Goal: Contribute content: Contribute content

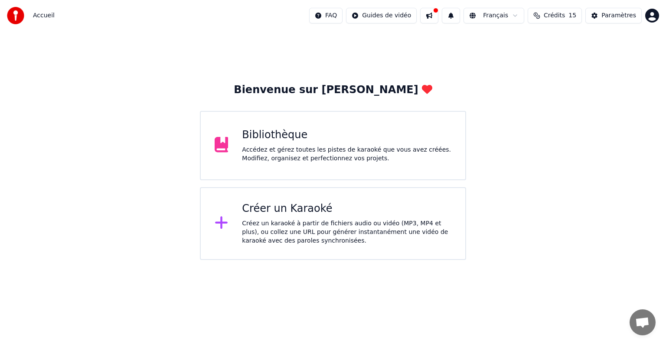
click at [305, 152] on div "Accédez et gérez toutes les pistes de karaoké que vous avez créées. Modifiez, o…" at bounding box center [346, 154] width 209 height 17
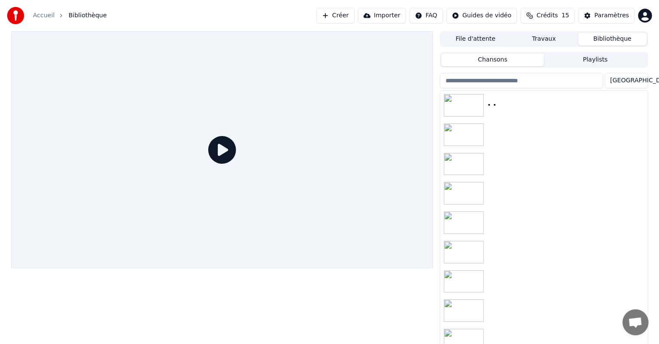
click at [354, 14] on button "Créer" at bounding box center [335, 16] width 38 height 16
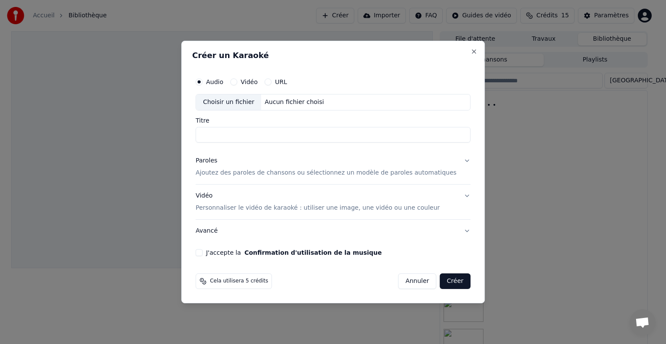
click at [252, 104] on div "Choisir un fichier" at bounding box center [228, 103] width 65 height 16
type input "**********"
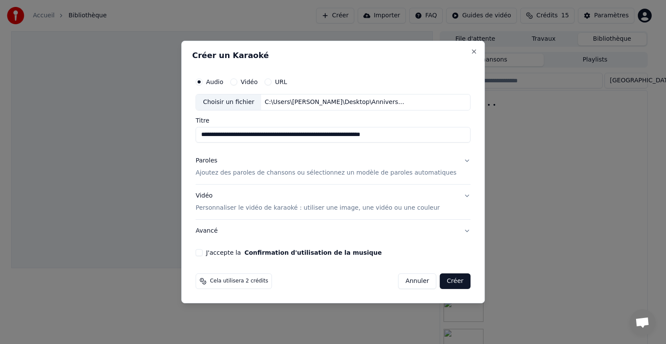
click at [234, 173] on p "Ajoutez des paroles de chansons ou sélectionnez un modèle de paroles automatiqu…" at bounding box center [326, 173] width 261 height 9
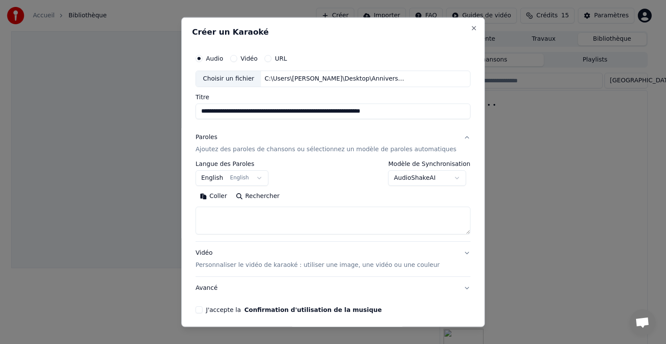
click at [264, 177] on button "English English" at bounding box center [232, 178] width 73 height 16
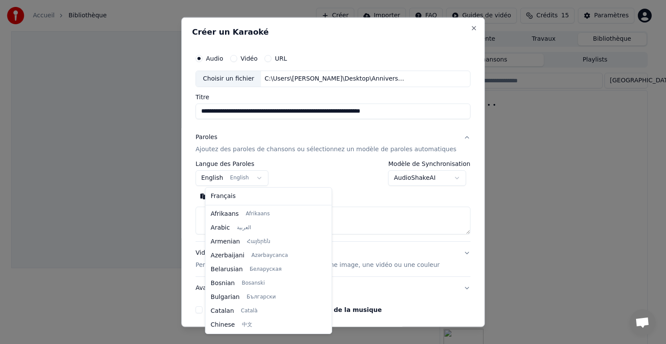
scroll to position [69, 0]
select select "**"
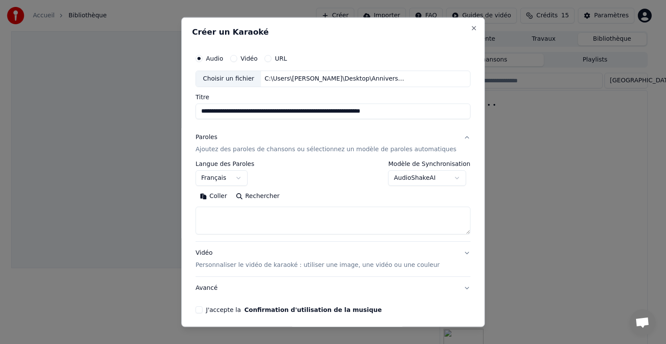
click at [226, 216] on textarea at bounding box center [333, 221] width 275 height 28
paste textarea "**********"
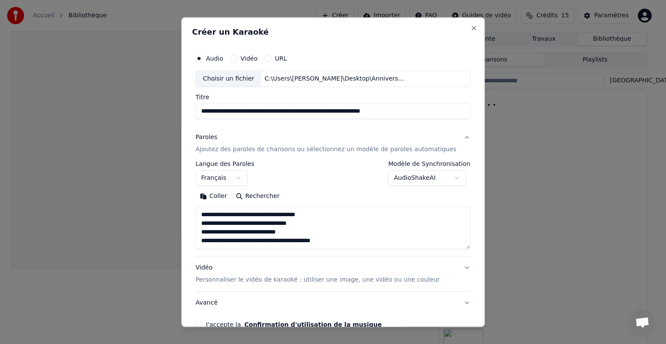
scroll to position [10, 0]
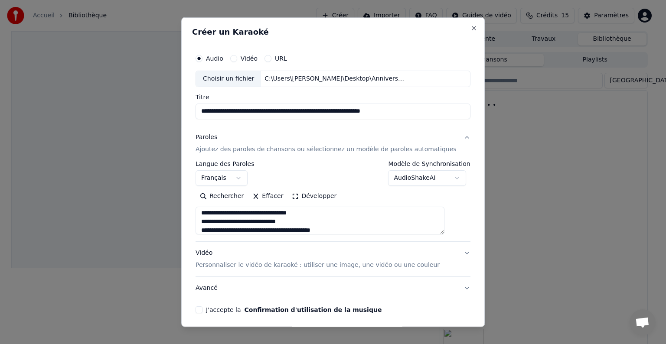
type textarea "**********"
drag, startPoint x: 414, startPoint y: 111, endPoint x: 355, endPoint y: 118, distance: 59.5
click at [355, 118] on input "**********" at bounding box center [333, 112] width 275 height 16
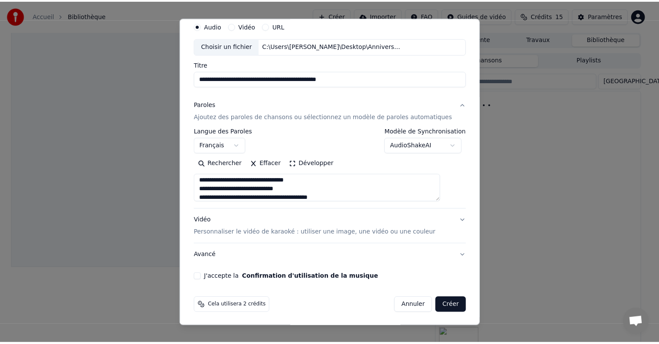
scroll to position [33, 0]
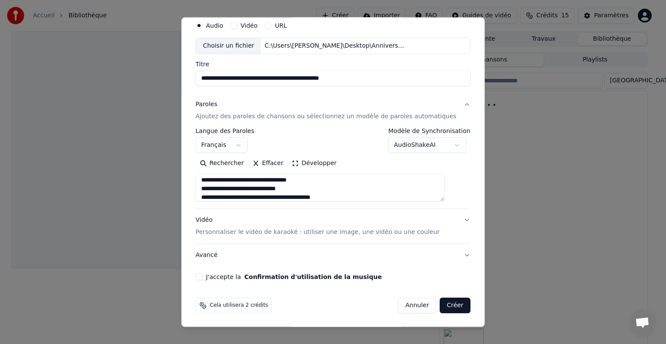
type input "**********"
click at [203, 278] on button "J'accepte la Confirmation d'utilisation de la musique" at bounding box center [199, 277] width 7 height 7
click at [440, 311] on button "Créer" at bounding box center [455, 306] width 30 height 16
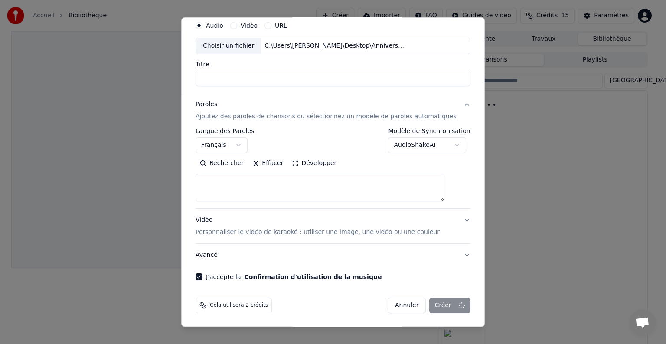
select select
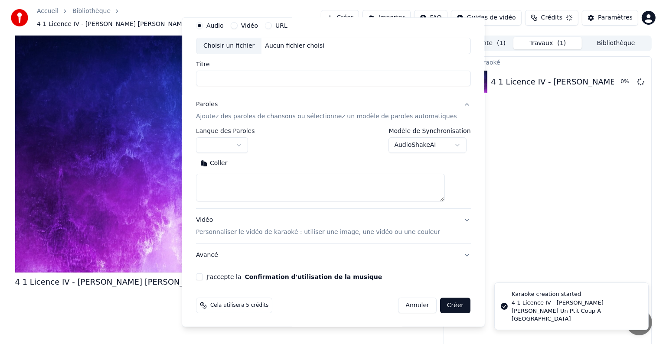
scroll to position [0, 0]
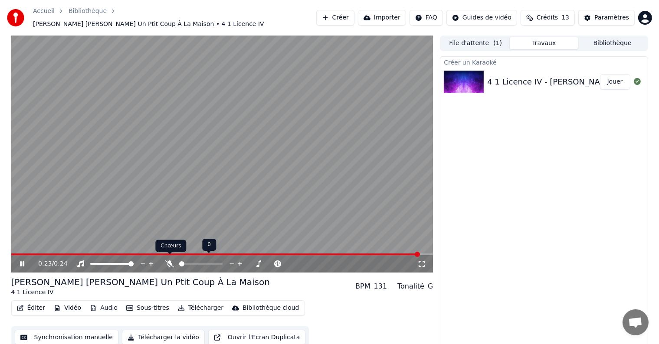
click at [168, 261] on icon at bounding box center [169, 264] width 9 height 7
click at [23, 261] on icon at bounding box center [28, 264] width 20 height 7
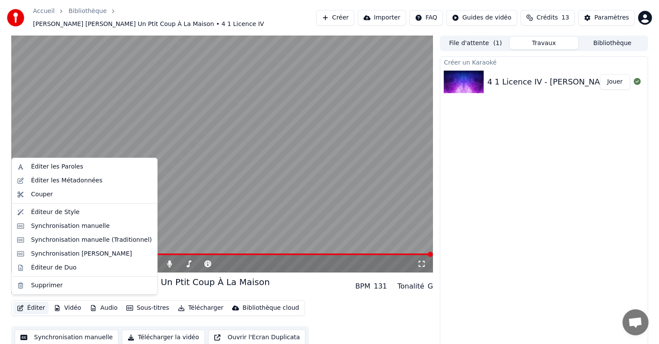
click at [28, 306] on button "Éditer" at bounding box center [30, 308] width 35 height 12
click at [39, 177] on div "Éditer les Métadonnées" at bounding box center [67, 181] width 72 height 9
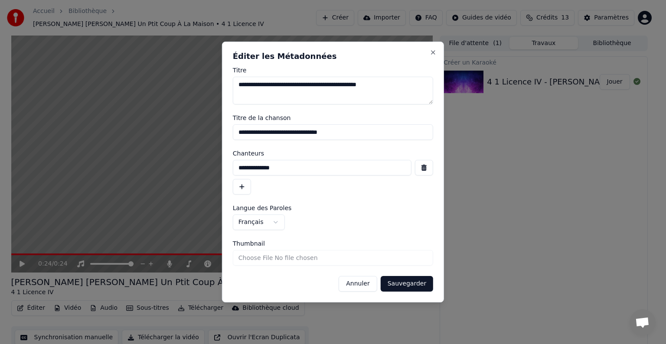
drag, startPoint x: 388, startPoint y: 88, endPoint x: 121, endPoint y: 93, distance: 267.2
click at [121, 93] on body "**********" at bounding box center [329, 172] width 659 height 344
drag, startPoint x: 348, startPoint y: 139, endPoint x: 151, endPoint y: 132, distance: 197.5
click at [151, 132] on body "**********" at bounding box center [329, 172] width 659 height 344
drag, startPoint x: 276, startPoint y: 169, endPoint x: 133, endPoint y: 167, distance: 143.1
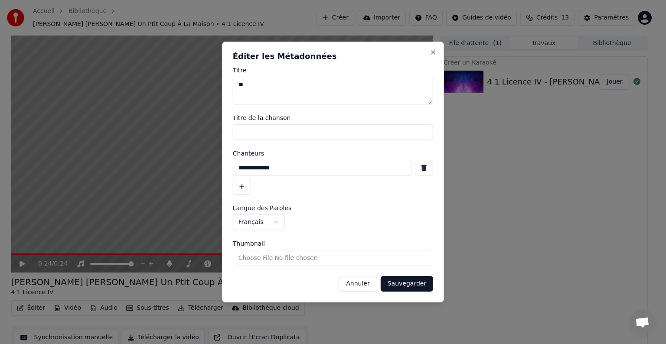
click at [133, 167] on body "**********" at bounding box center [329, 172] width 659 height 344
click at [398, 281] on button "Sauvegarder" at bounding box center [407, 284] width 52 height 16
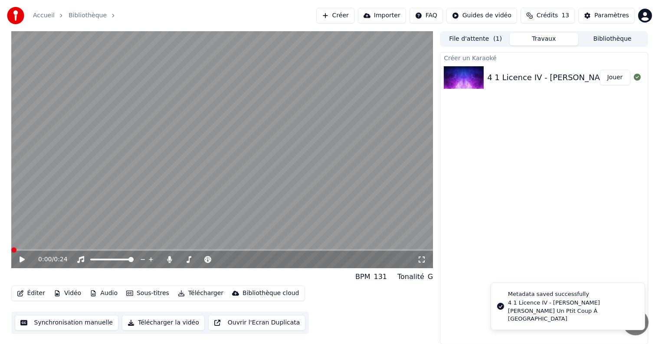
click at [20, 256] on div "0:00 / 0:24" at bounding box center [222, 259] width 415 height 9
click at [20, 259] on icon at bounding box center [22, 260] width 5 height 6
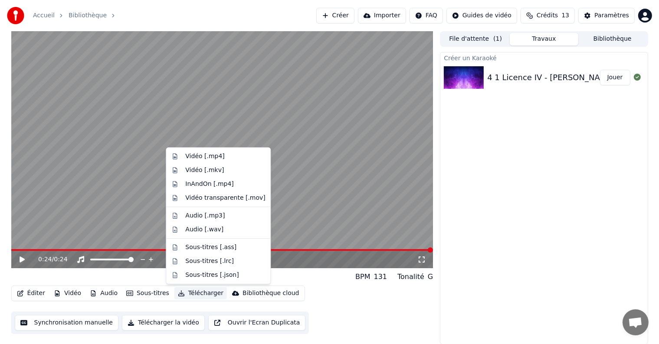
click at [191, 294] on button "Télécharger" at bounding box center [200, 294] width 52 height 12
click at [199, 158] on div "Vidéo [.mp4]" at bounding box center [204, 156] width 39 height 9
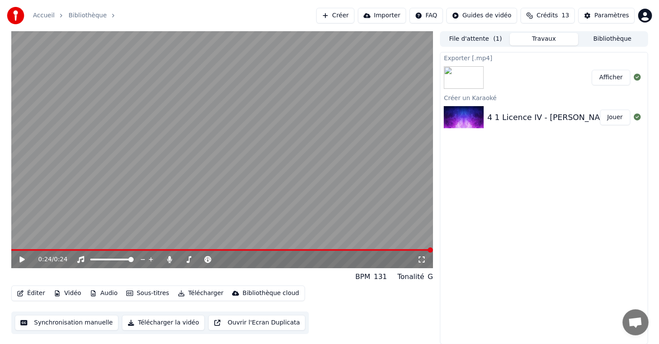
click at [609, 79] on button "Afficher" at bounding box center [611, 78] width 38 height 16
click at [345, 16] on button "Créer" at bounding box center [335, 16] width 38 height 16
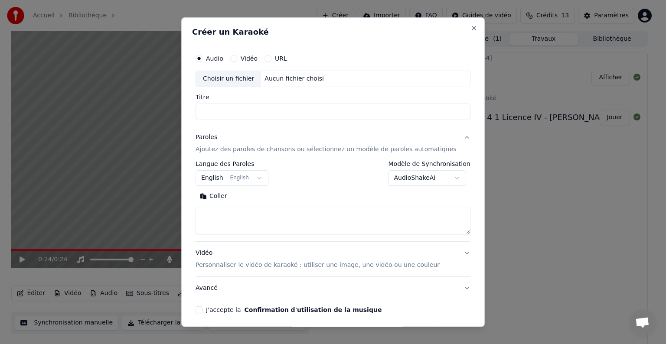
click at [245, 82] on div "Choisir un fichier" at bounding box center [228, 79] width 65 height 16
type input "**********"
drag, startPoint x: 374, startPoint y: 111, endPoint x: 40, endPoint y: 118, distance: 334.5
click at [40, 118] on body "**********" at bounding box center [329, 172] width 659 height 344
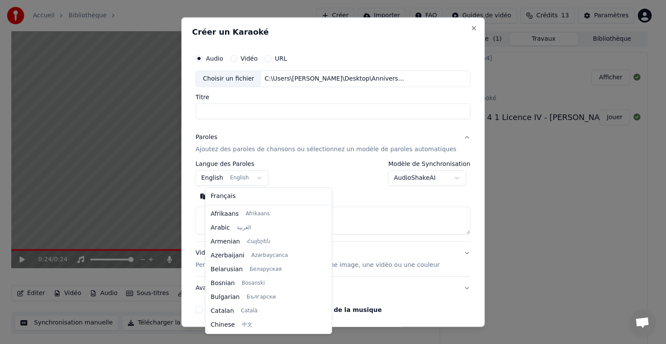
click at [267, 175] on body "**********" at bounding box center [329, 172] width 659 height 344
select select "**"
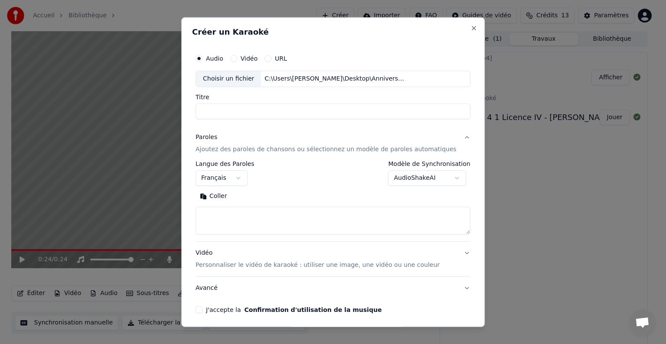
click at [246, 215] on textarea at bounding box center [333, 221] width 275 height 28
paste textarea "**********"
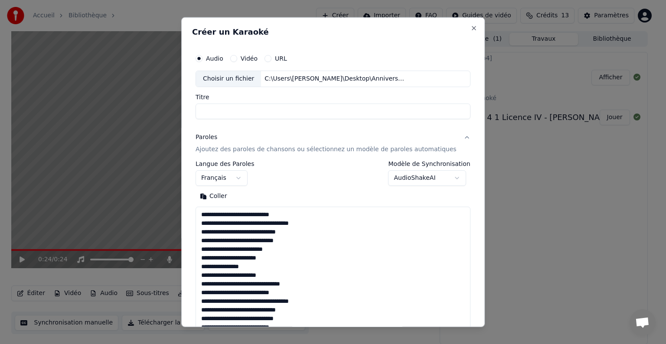
scroll to position [106, 0]
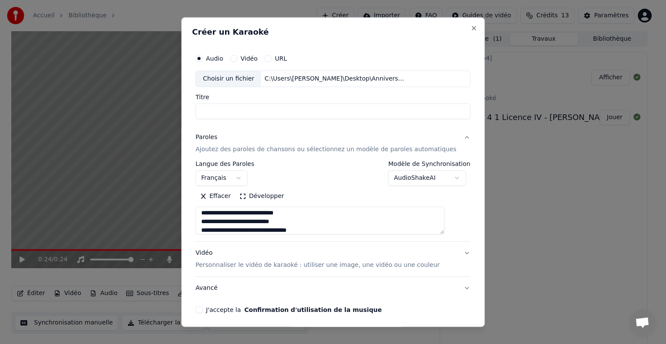
type textarea "**********"
click at [209, 314] on div "**********" at bounding box center [333, 181] width 282 height 271
click at [203, 312] on button "J'accepte la Confirmation d'utilisation de la musique" at bounding box center [199, 310] width 7 height 7
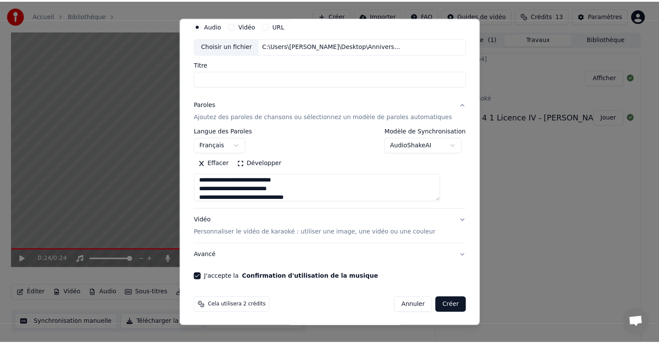
scroll to position [33, 0]
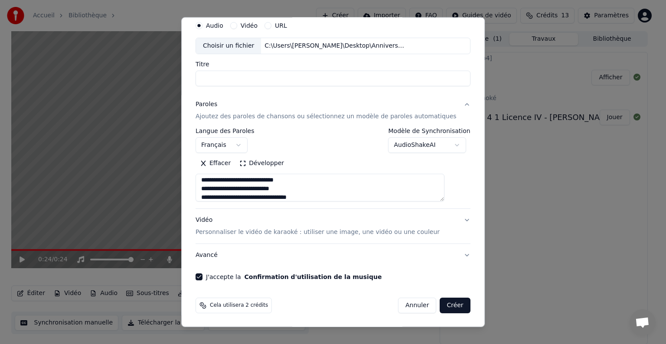
click at [442, 310] on button "Créer" at bounding box center [455, 306] width 30 height 16
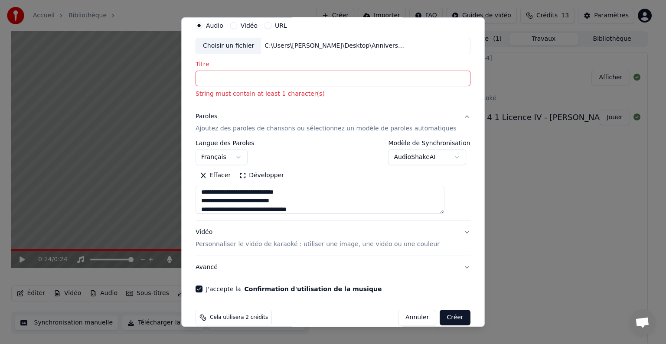
click at [283, 80] on input "Titre" at bounding box center [333, 79] width 275 height 16
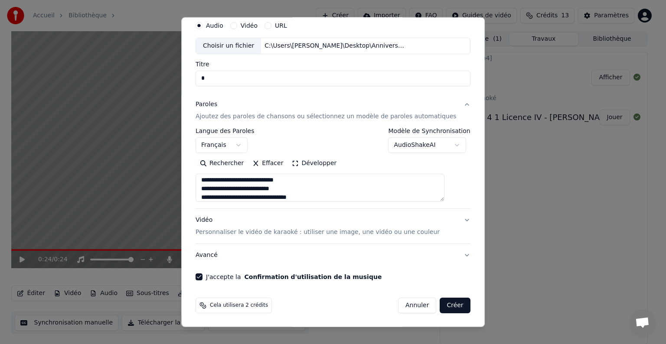
click at [440, 304] on button "Créer" at bounding box center [455, 306] width 30 height 16
click at [259, 74] on input "Titre" at bounding box center [333, 79] width 275 height 16
click at [440, 301] on button "Créer" at bounding box center [455, 306] width 30 height 16
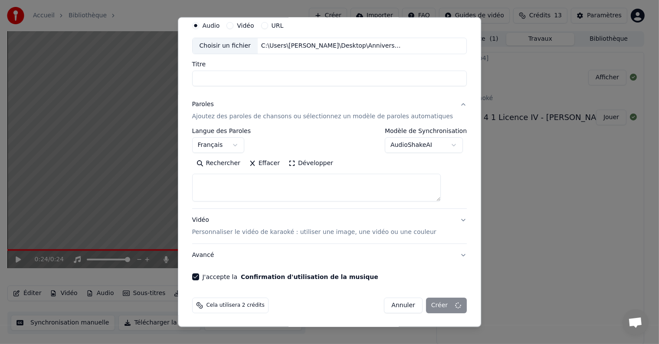
select select
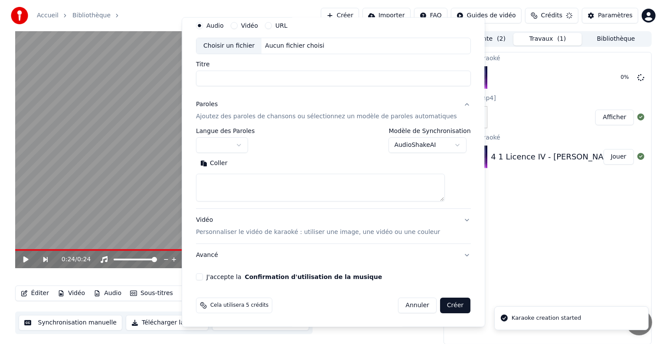
scroll to position [0, 0]
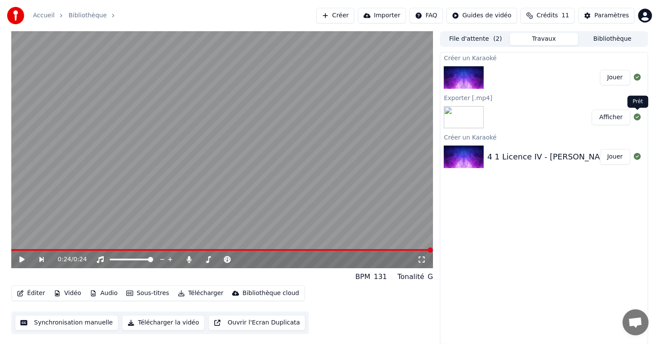
click at [612, 78] on button "Jouer" at bounding box center [615, 78] width 30 height 16
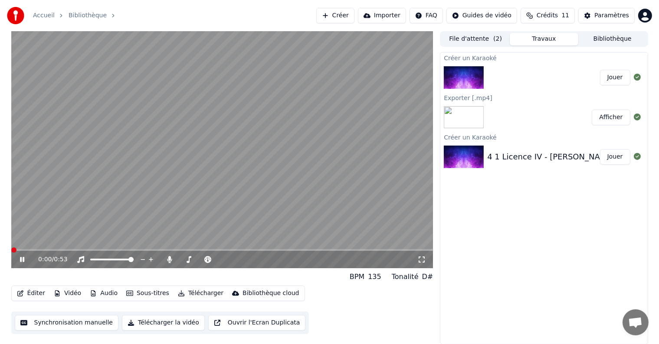
click at [11, 248] on span at bounding box center [13, 250] width 5 height 5
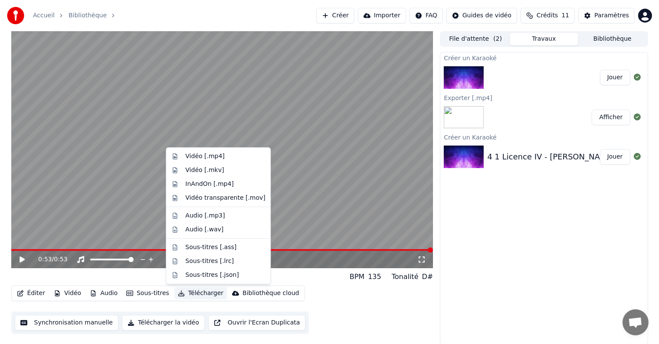
click at [193, 293] on button "Télécharger" at bounding box center [200, 294] width 52 height 12
click at [205, 155] on div "Vidéo [.mp4]" at bounding box center [204, 156] width 39 height 9
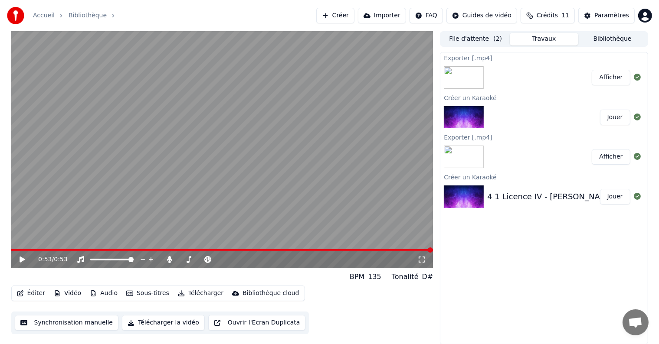
click at [605, 75] on button "Afficher" at bounding box center [611, 78] width 38 height 16
click at [352, 16] on button "Créer" at bounding box center [335, 16] width 38 height 16
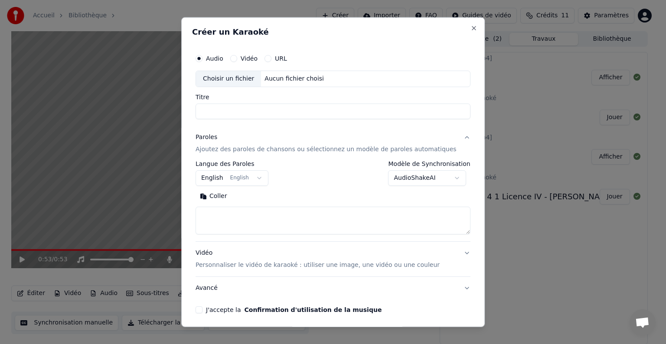
click at [248, 83] on div "Choisir un fichier" at bounding box center [228, 79] width 65 height 16
type input "**********"
drag, startPoint x: 316, startPoint y: 113, endPoint x: 64, endPoint y: 118, distance: 252.0
click at [64, 118] on body "**********" at bounding box center [329, 172] width 659 height 344
click at [264, 180] on button "English English" at bounding box center [232, 178] width 73 height 16
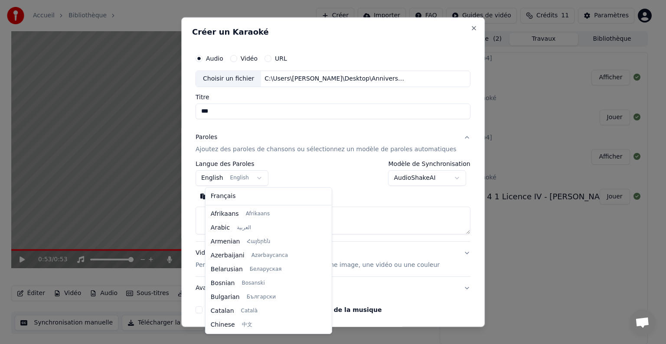
scroll to position [69, 0]
select select "**"
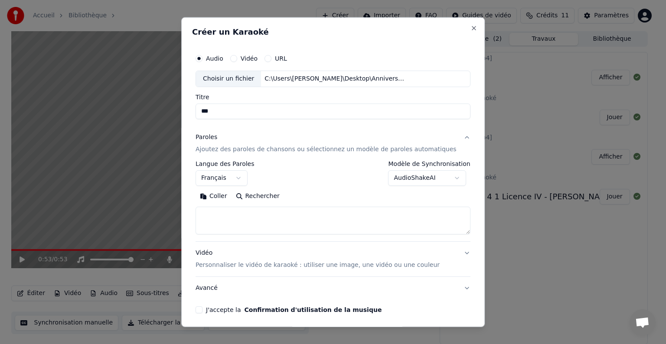
click at [237, 216] on textarea at bounding box center [333, 221] width 275 height 28
paste textarea "**********"
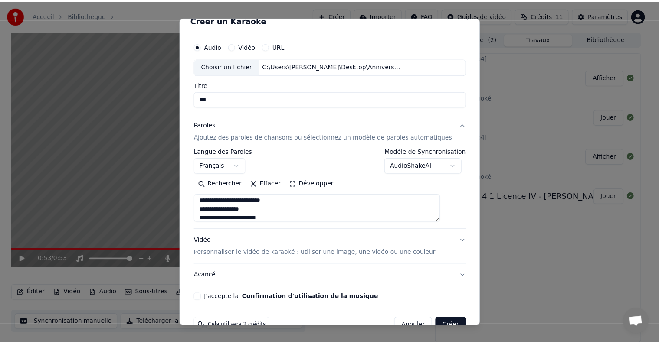
scroll to position [29, 0]
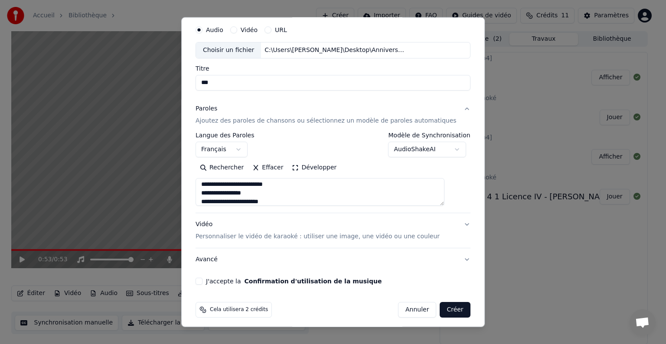
type textarea "**********"
click at [203, 282] on button "J'accepte la Confirmation d'utilisation de la musique" at bounding box center [199, 281] width 7 height 7
click at [443, 310] on button "Créer" at bounding box center [455, 310] width 30 height 16
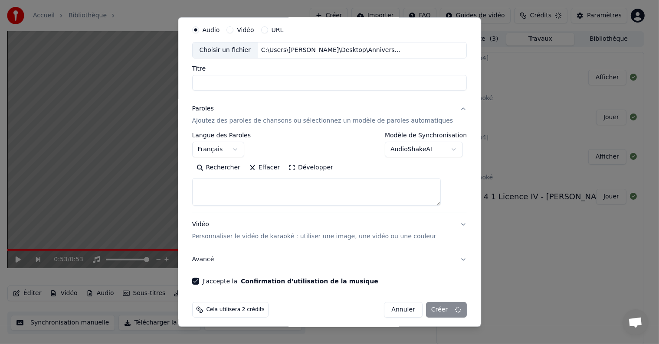
scroll to position [0, 0]
select select
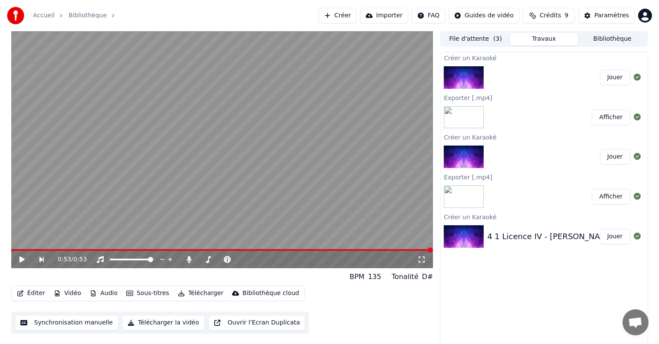
click at [609, 77] on button "Jouer" at bounding box center [615, 78] width 30 height 16
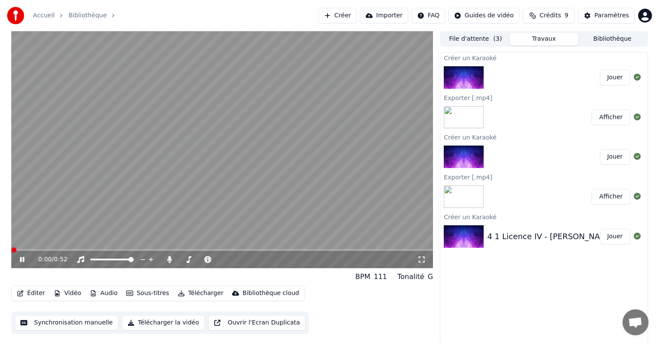
click at [11, 251] on span at bounding box center [13, 250] width 5 height 5
click at [43, 321] on button "Synchronisation manuelle" at bounding box center [67, 323] width 104 height 16
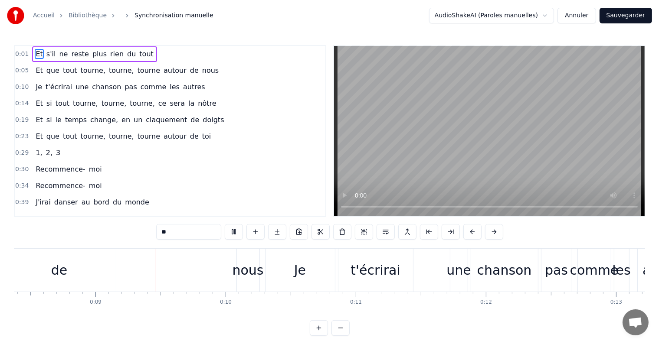
scroll to position [0, 1106]
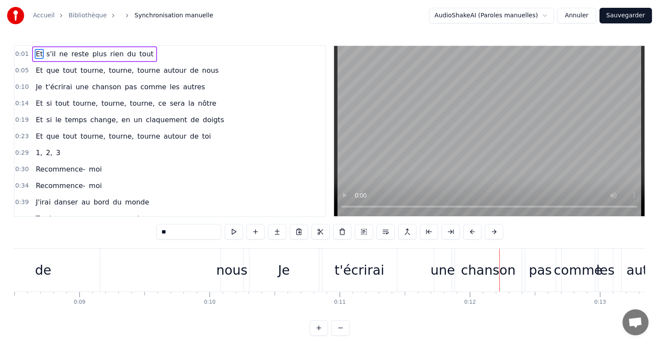
click at [236, 266] on div "nous" at bounding box center [231, 271] width 31 height 20
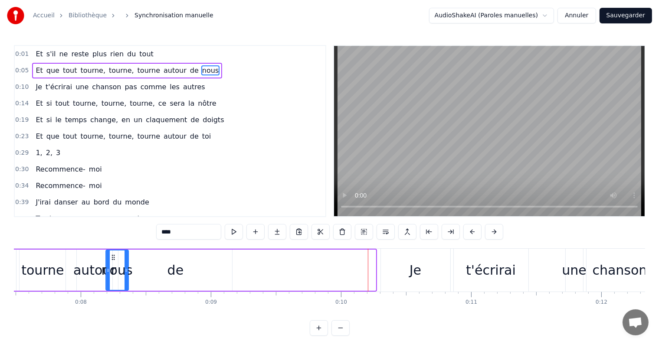
scroll to position [0, 966]
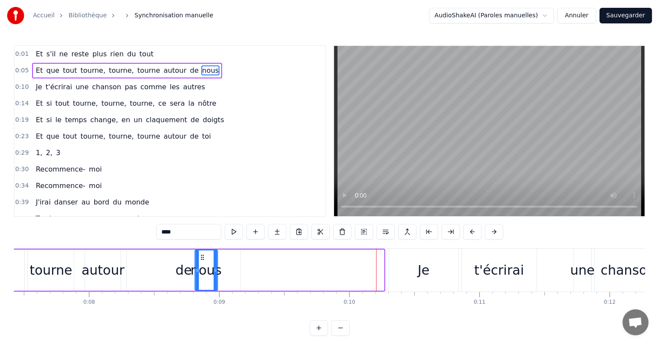
drag, startPoint x: 226, startPoint y: 255, endPoint x: 200, endPoint y: 264, distance: 28.1
click at [200, 264] on div "nous" at bounding box center [206, 270] width 22 height 39
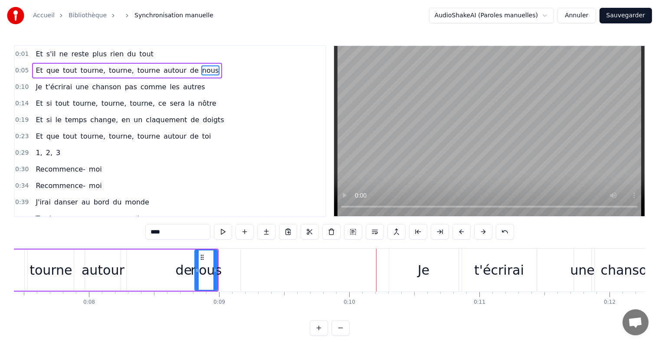
click at [187, 265] on div "de" at bounding box center [184, 271] width 16 height 20
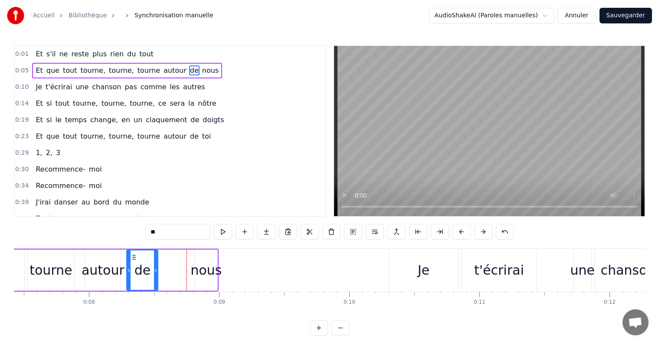
drag, startPoint x: 239, startPoint y: 263, endPoint x: 156, endPoint y: 266, distance: 82.4
click at [156, 266] on div at bounding box center [155, 270] width 3 height 39
click at [213, 265] on div "nous" at bounding box center [205, 271] width 31 height 20
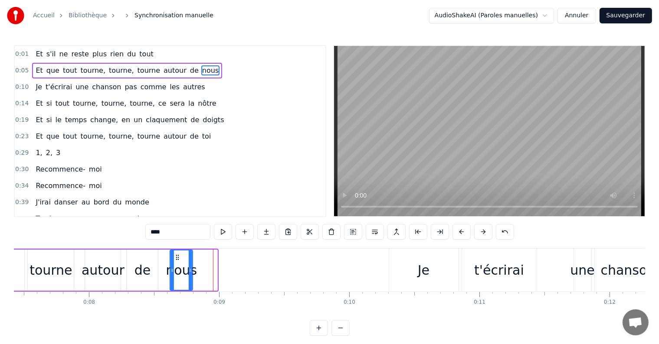
drag, startPoint x: 202, startPoint y: 257, endPoint x: 177, endPoint y: 258, distance: 24.3
click at [177, 258] on icon at bounding box center [177, 257] width 7 height 7
click at [37, 72] on span "Et" at bounding box center [39, 70] width 9 height 10
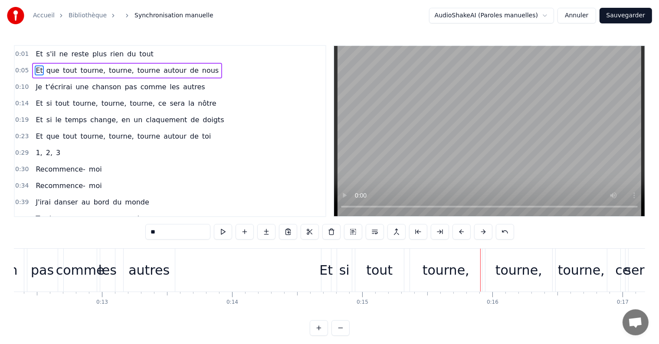
scroll to position [0, 1576]
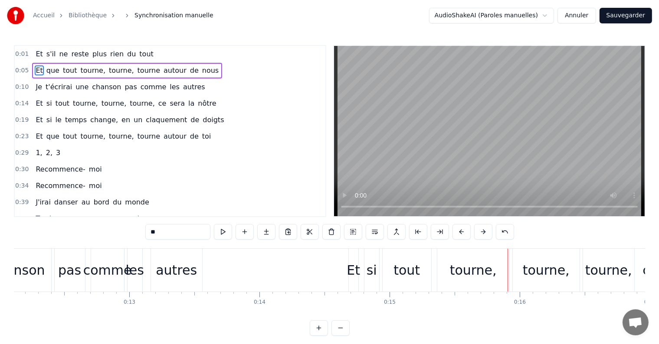
click at [165, 269] on div "autres" at bounding box center [176, 271] width 41 height 20
type input "******"
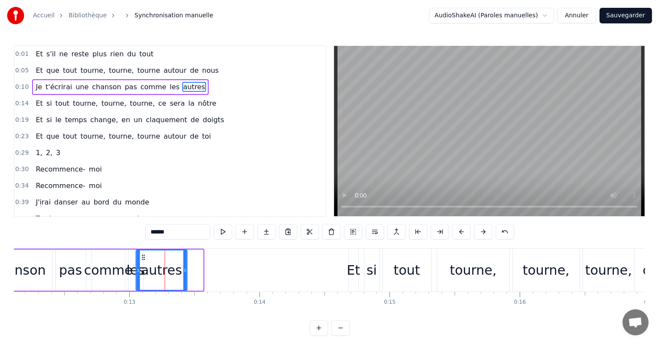
drag, startPoint x: 158, startPoint y: 257, endPoint x: 142, endPoint y: 257, distance: 15.6
click at [142, 257] on circle at bounding box center [142, 257] width 0 height 0
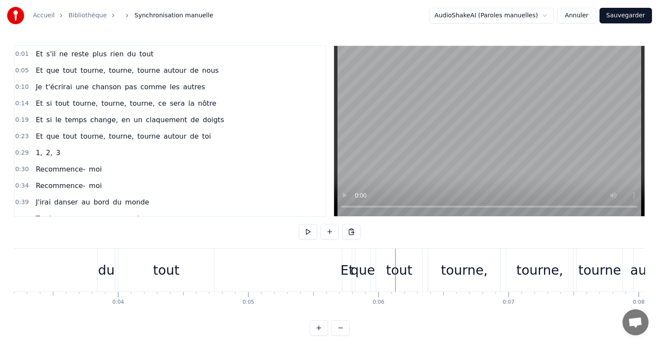
scroll to position [0, 389]
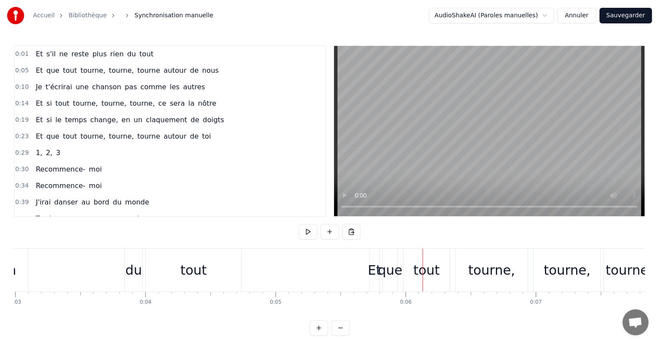
click at [193, 273] on div "tout" at bounding box center [193, 271] width 26 height 20
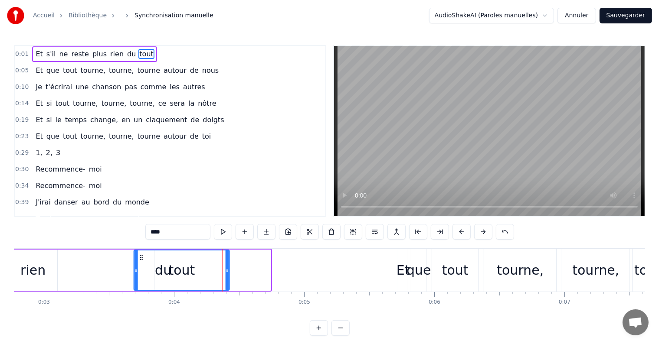
scroll to position [0, 357]
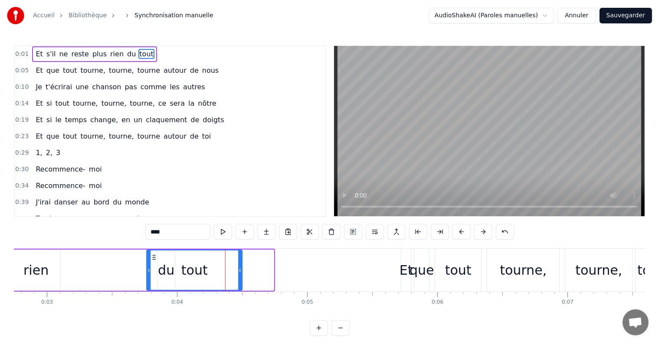
drag, startPoint x: 152, startPoint y: 255, endPoint x: 153, endPoint y: 260, distance: 5.2
click at [153, 260] on icon at bounding box center [154, 257] width 7 height 7
click at [160, 272] on div "tout" at bounding box center [194, 270] width 95 height 39
click at [165, 271] on div "tout" at bounding box center [194, 270] width 95 height 39
drag, startPoint x: 148, startPoint y: 265, endPoint x: 164, endPoint y: 270, distance: 16.7
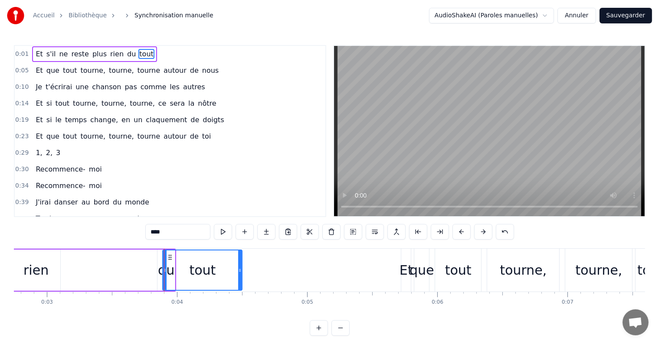
click at [170, 256] on icon at bounding box center [170, 257] width 7 height 7
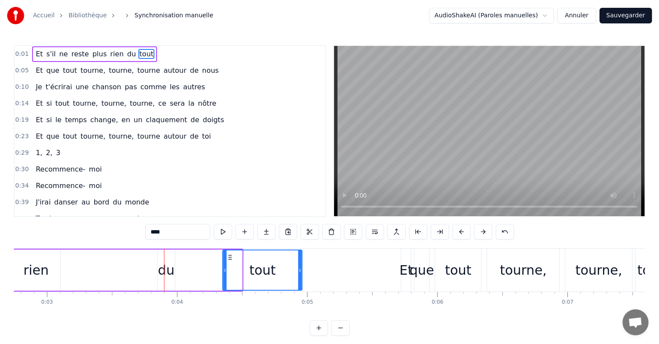
drag, startPoint x: 170, startPoint y: 257, endPoint x: 203, endPoint y: 260, distance: 33.6
click at [230, 260] on icon at bounding box center [230, 257] width 7 height 7
click at [171, 265] on div "du" at bounding box center [166, 271] width 16 height 20
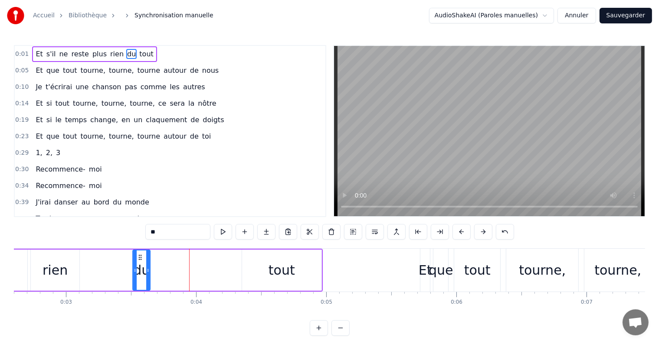
scroll to position [0, 336]
drag, startPoint x: 163, startPoint y: 256, endPoint x: 148, endPoint y: 260, distance: 15.3
click at [148, 260] on div "du" at bounding box center [151, 270] width 16 height 39
click at [273, 264] on div "tout" at bounding box center [284, 271] width 26 height 20
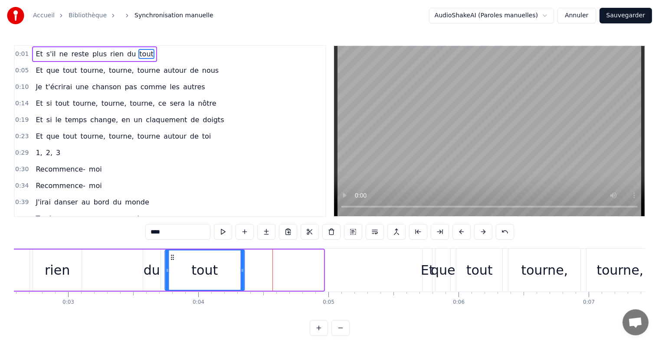
drag, startPoint x: 249, startPoint y: 255, endPoint x: 173, endPoint y: 256, distance: 75.9
click at [171, 255] on circle at bounding box center [171, 255] width 0 height 0
click at [35, 57] on span "Et" at bounding box center [39, 54] width 9 height 10
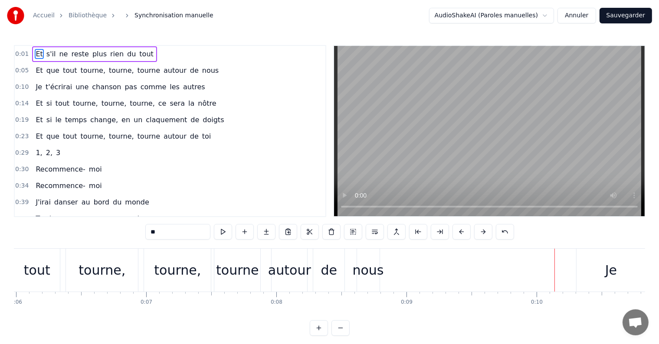
scroll to position [0, 748]
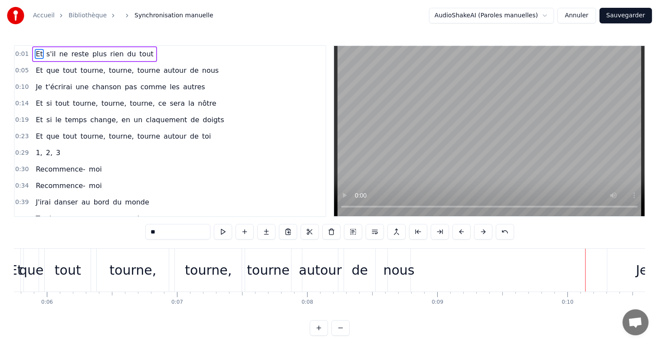
click at [205, 270] on div "tourne," at bounding box center [208, 271] width 47 height 20
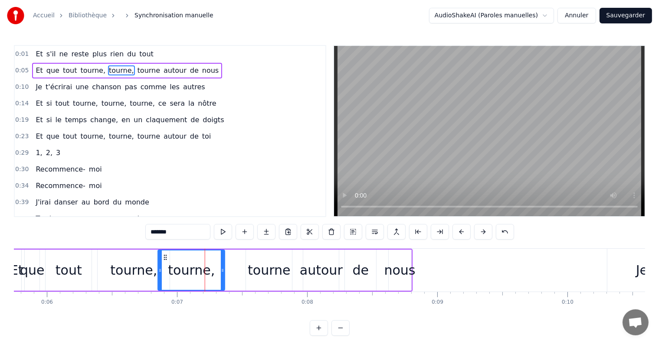
drag, startPoint x: 180, startPoint y: 254, endPoint x: 163, endPoint y: 253, distance: 17.4
click at [163, 254] on icon at bounding box center [165, 257] width 7 height 7
click at [251, 255] on div "tourne" at bounding box center [269, 270] width 46 height 41
type input "******"
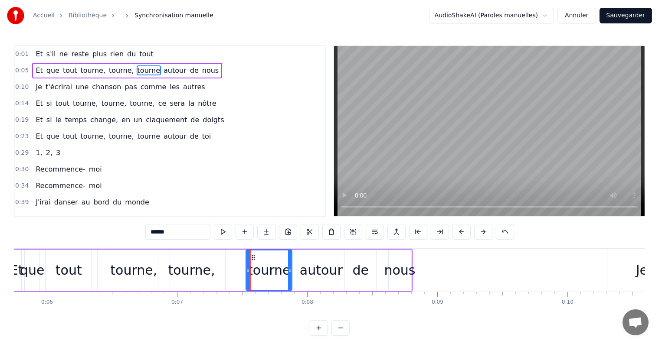
drag, startPoint x: 251, startPoint y: 253, endPoint x: 231, endPoint y: 254, distance: 20.0
click at [229, 253] on div "Et que tout tourne, tourne, tourne autour de nous" at bounding box center [211, 270] width 402 height 43
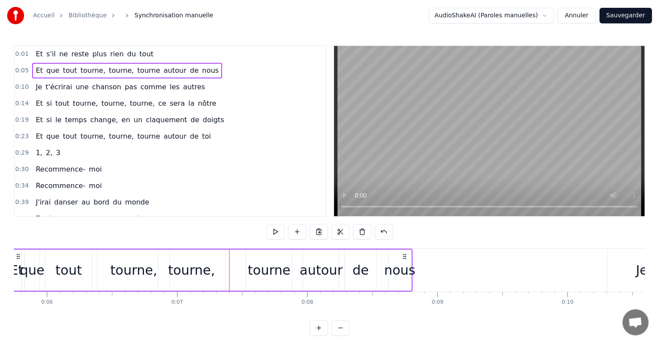
click at [254, 256] on div "tourne" at bounding box center [269, 270] width 46 height 41
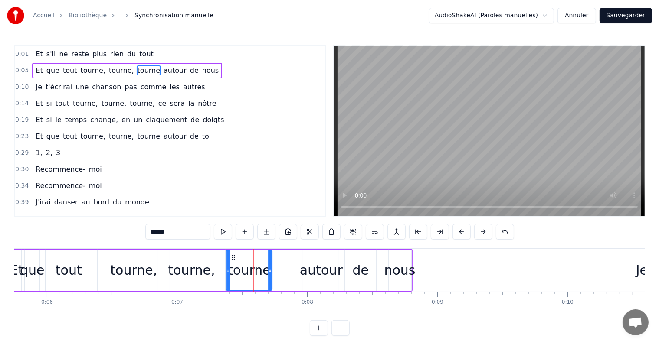
drag, startPoint x: 254, startPoint y: 256, endPoint x: 234, endPoint y: 257, distance: 20.0
click at [234, 257] on icon at bounding box center [233, 257] width 7 height 7
click at [312, 259] on div "autour" at bounding box center [321, 270] width 36 height 41
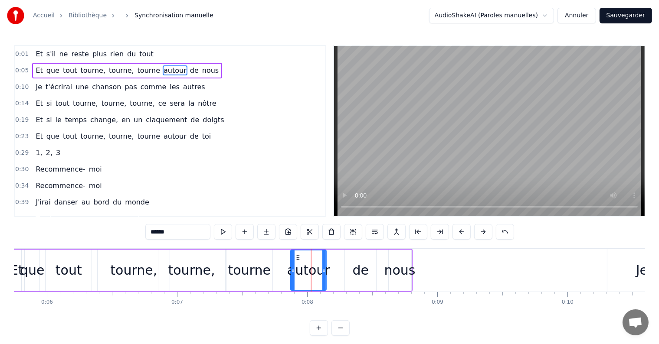
drag, startPoint x: 310, startPoint y: 255, endPoint x: 298, endPoint y: 255, distance: 12.1
click at [298, 255] on icon at bounding box center [298, 257] width 7 height 7
click at [355, 253] on div "de" at bounding box center [360, 270] width 31 height 41
type input "**"
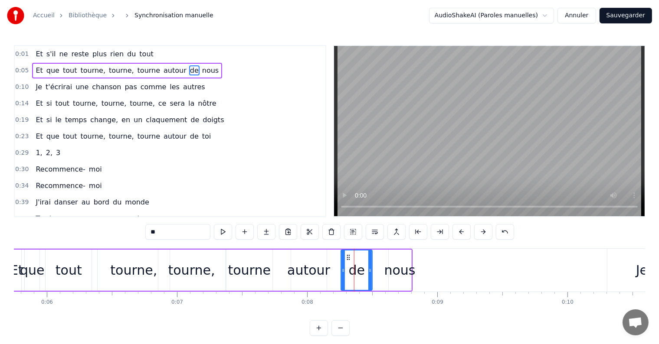
click at [347, 257] on icon at bounding box center [348, 257] width 7 height 7
click at [385, 264] on div "Et que tout tourne, tourne, tourne autour de nous" at bounding box center [211, 270] width 402 height 43
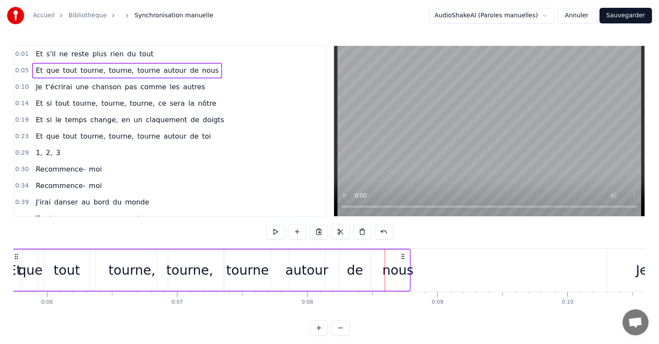
click at [404, 256] on icon at bounding box center [402, 256] width 7 height 7
click at [36, 52] on span "Et" at bounding box center [39, 54] width 9 height 10
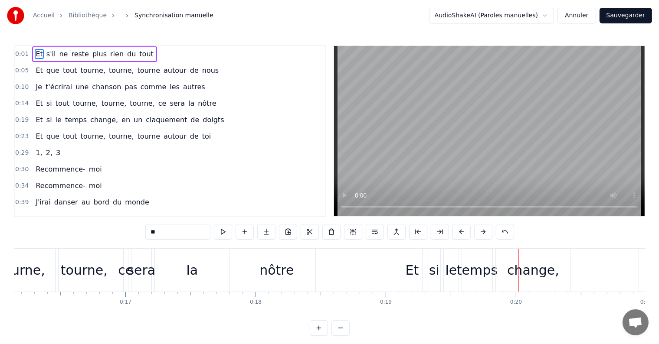
scroll to position [0, 2066]
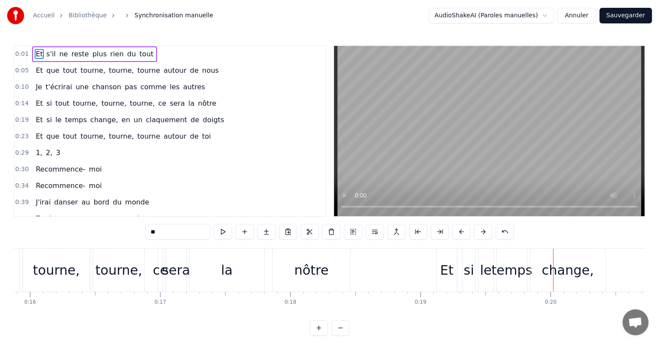
click at [309, 271] on div "nôtre" at bounding box center [311, 271] width 34 height 20
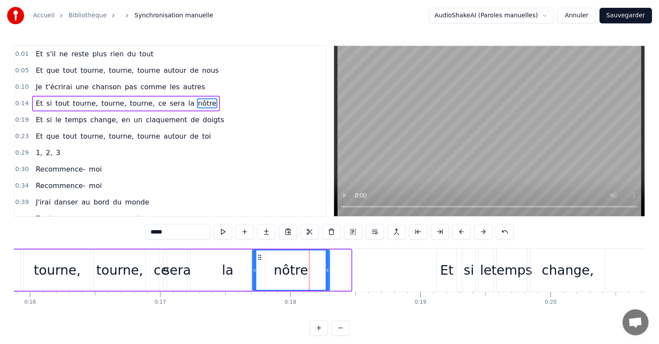
drag, startPoint x: 279, startPoint y: 256, endPoint x: 257, endPoint y: 256, distance: 21.7
click at [257, 256] on icon at bounding box center [259, 257] width 7 height 7
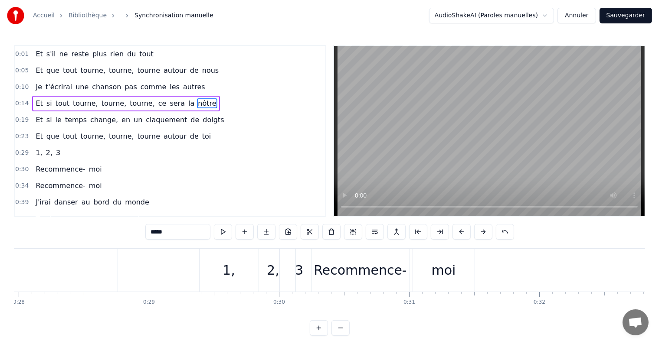
scroll to position [0, 3554]
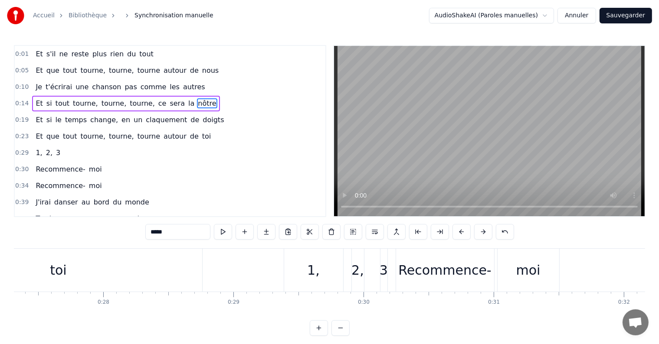
click at [311, 269] on div "1," at bounding box center [313, 271] width 13 height 20
type input "**"
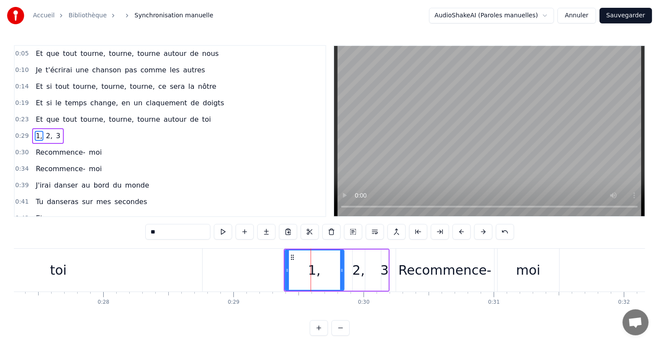
scroll to position [18, 0]
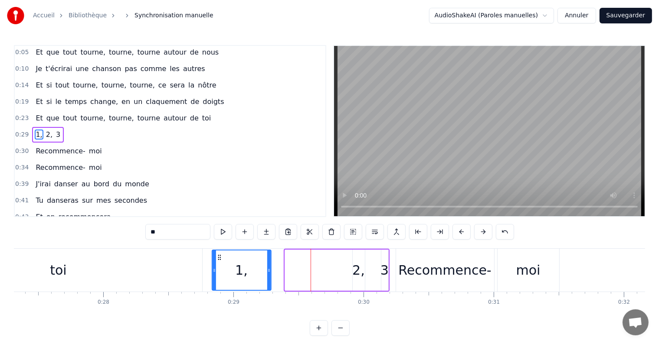
drag, startPoint x: 291, startPoint y: 256, endPoint x: 219, endPoint y: 262, distance: 73.2
click at [219, 262] on div "1," at bounding box center [242, 270] width 58 height 39
click at [340, 262] on div "1, 2, 3" at bounding box center [300, 270] width 179 height 43
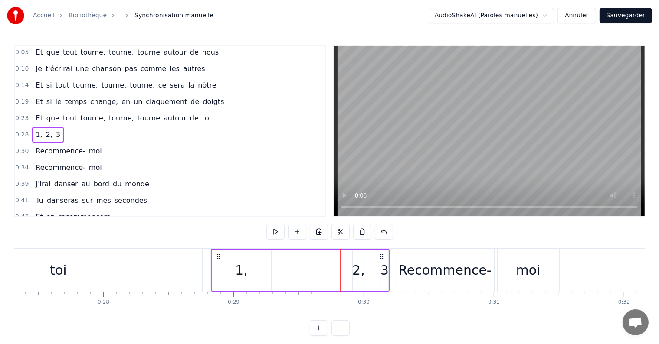
click at [352, 262] on div "2," at bounding box center [358, 270] width 13 height 41
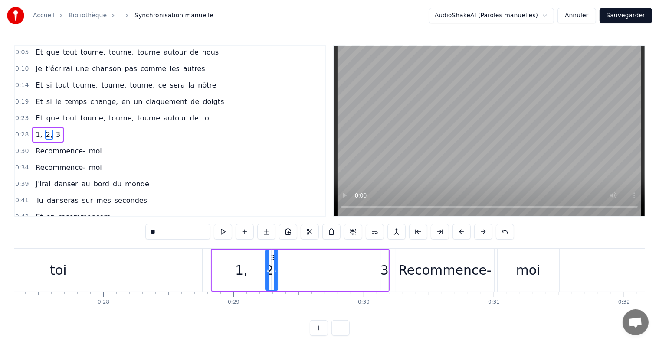
drag, startPoint x: 359, startPoint y: 259, endPoint x: 271, endPoint y: 259, distance: 88.0
click at [271, 259] on icon at bounding box center [272, 257] width 7 height 7
click at [373, 260] on div "1, 2, 3" at bounding box center [300, 270] width 179 height 43
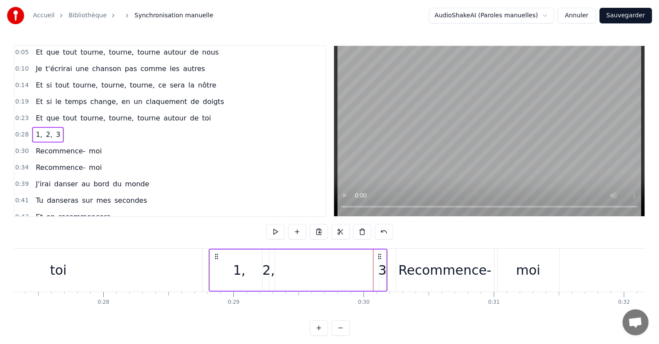
drag, startPoint x: 383, startPoint y: 255, endPoint x: 378, endPoint y: 266, distance: 11.8
click at [378, 266] on div "1, 2, 3" at bounding box center [298, 270] width 179 height 43
click at [378, 258] on icon at bounding box center [376, 256] width 7 height 7
click at [375, 257] on icon at bounding box center [376, 256] width 7 height 7
click at [376, 264] on div "3" at bounding box center [379, 271] width 8 height 20
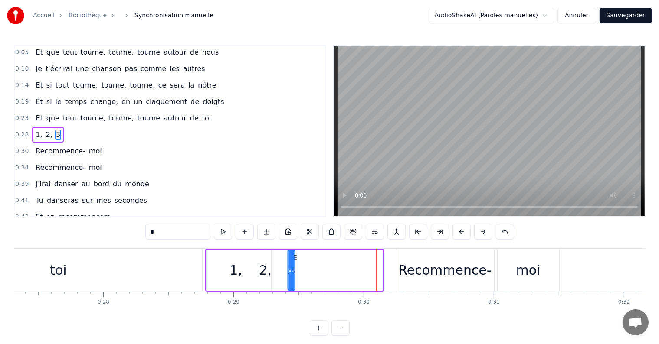
drag, startPoint x: 383, startPoint y: 257, endPoint x: 296, endPoint y: 259, distance: 87.6
click at [296, 259] on icon at bounding box center [294, 257] width 7 height 7
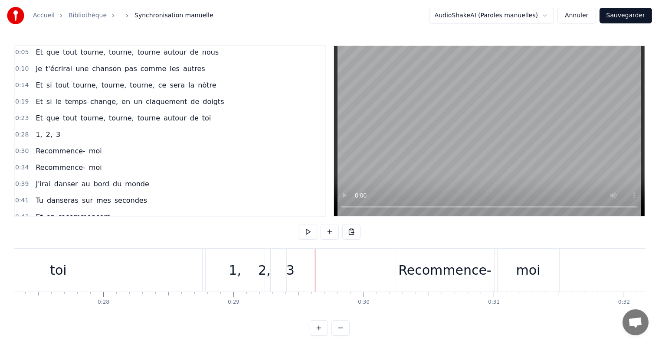
click at [35, 130] on span "1," at bounding box center [39, 135] width 8 height 10
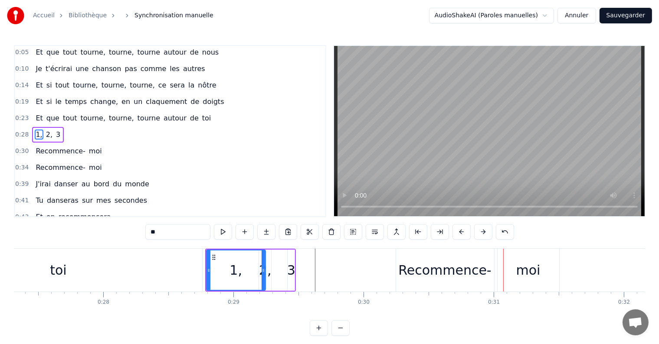
click at [291, 268] on div "3" at bounding box center [291, 271] width 8 height 20
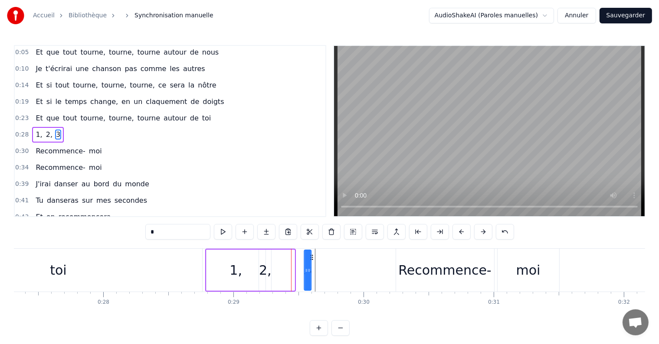
drag, startPoint x: 295, startPoint y: 257, endPoint x: 312, endPoint y: 262, distance: 17.7
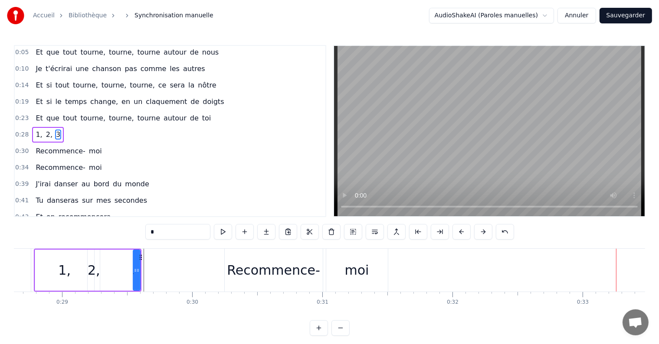
scroll to position [0, 3724]
click at [89, 271] on div "2," at bounding box center [95, 270] width 12 height 41
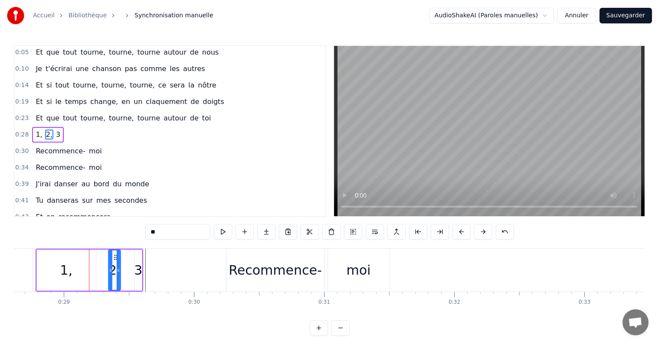
drag, startPoint x: 95, startPoint y: 257, endPoint x: 114, endPoint y: 262, distance: 19.7
click at [114, 262] on div "2," at bounding box center [114, 270] width 11 height 39
click at [137, 263] on div "3" at bounding box center [138, 271] width 8 height 20
click at [35, 120] on span "Et" at bounding box center [39, 118] width 9 height 10
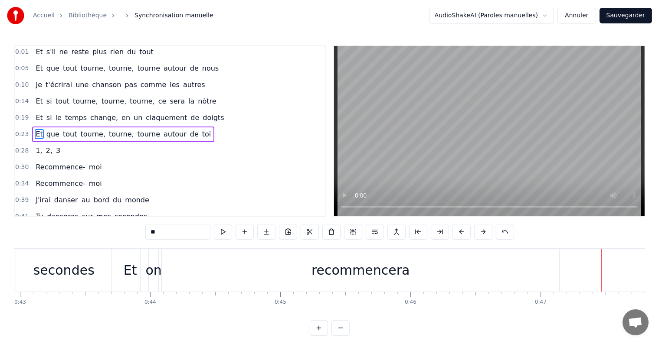
scroll to position [0, 5581]
click at [366, 264] on div "recommencera" at bounding box center [368, 271] width 98 height 20
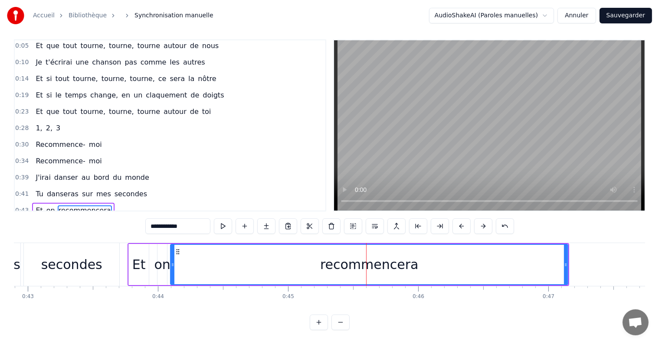
scroll to position [36, 0]
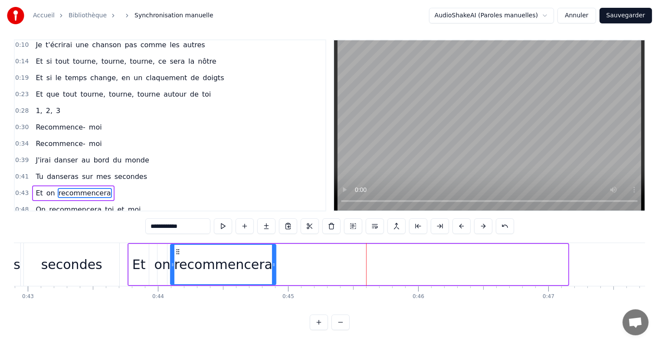
drag, startPoint x: 566, startPoint y: 256, endPoint x: 274, endPoint y: 262, distance: 292.0
click at [274, 262] on div at bounding box center [273, 264] width 3 height 39
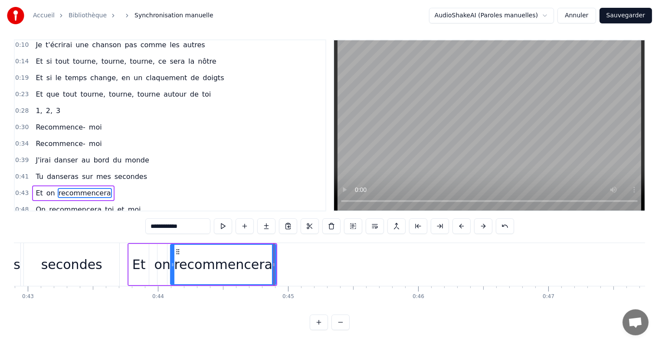
click at [36, 89] on span "Et" at bounding box center [39, 94] width 9 height 10
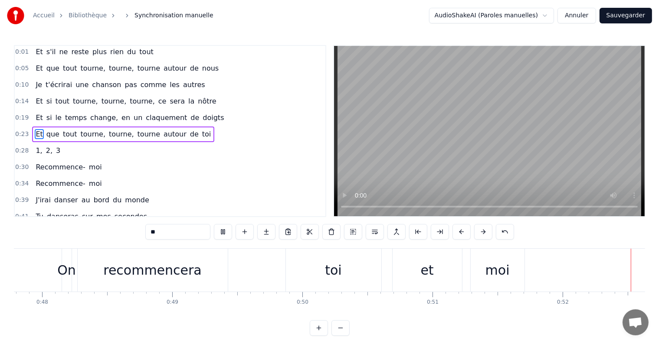
scroll to position [0, 6218]
click at [476, 266] on div "moi" at bounding box center [497, 270] width 54 height 43
type input "***"
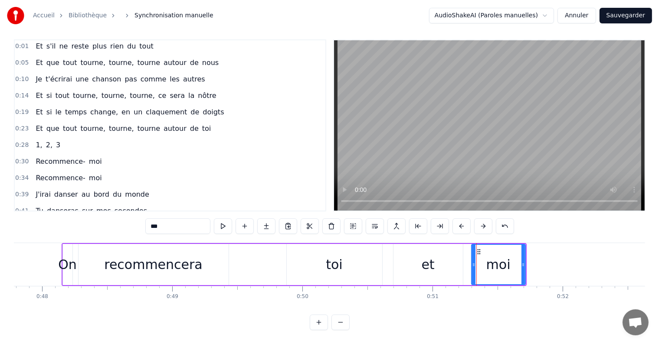
scroll to position [36, 0]
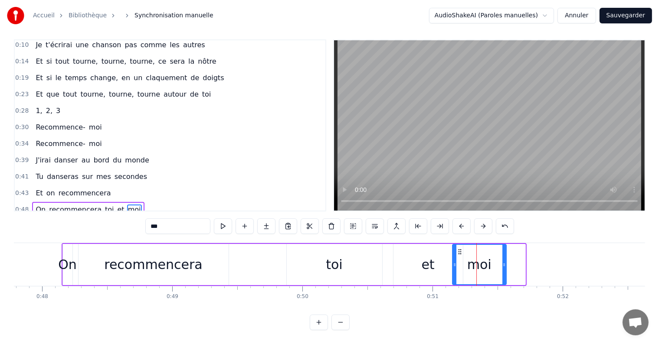
drag, startPoint x: 478, startPoint y: 242, endPoint x: 459, endPoint y: 241, distance: 19.1
click at [459, 249] on icon at bounding box center [459, 252] width 7 height 7
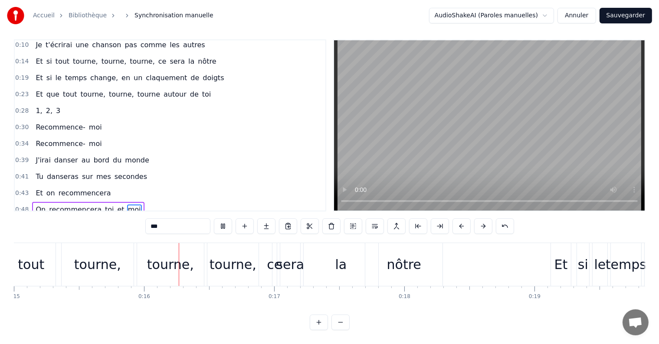
scroll to position [0, 1986]
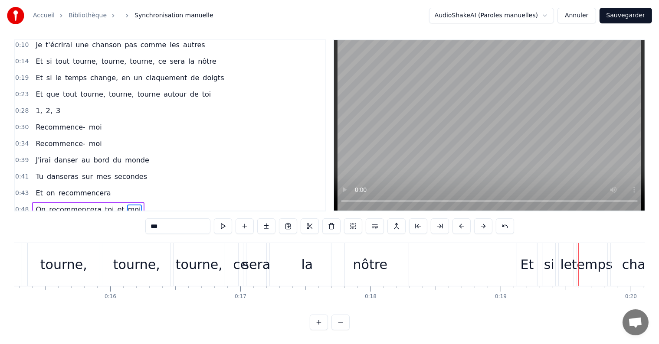
click at [121, 255] on div "tourne," at bounding box center [136, 265] width 47 height 20
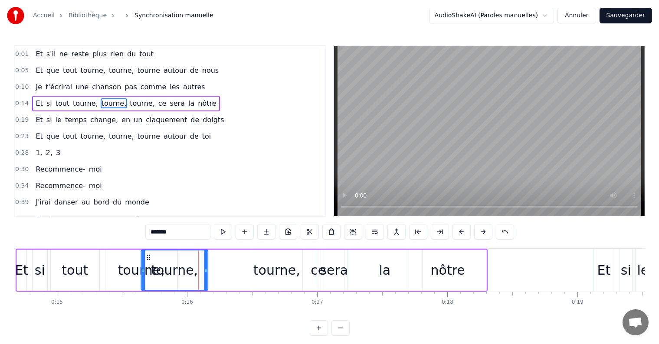
scroll to position [0, 1900]
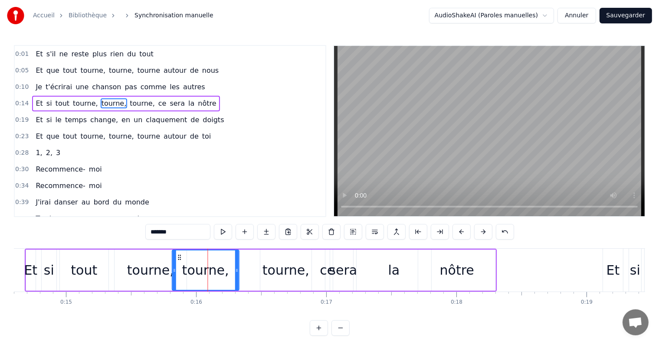
drag, startPoint x: 110, startPoint y: 256, endPoint x: 179, endPoint y: 266, distance: 69.3
click at [179, 266] on div "tourne," at bounding box center [205, 270] width 66 height 39
click at [274, 264] on div "tourne," at bounding box center [285, 271] width 47 height 20
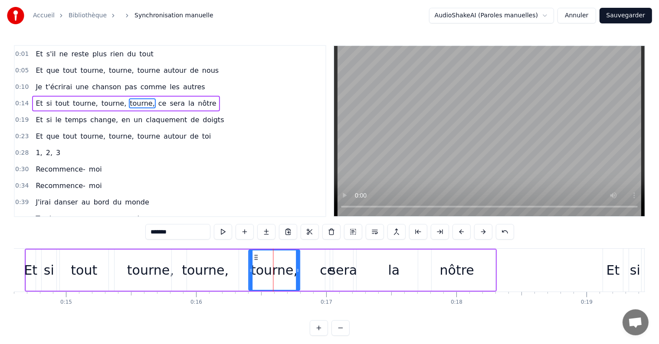
drag, startPoint x: 267, startPoint y: 255, endPoint x: 255, endPoint y: 256, distance: 11.8
click at [255, 256] on icon at bounding box center [255, 257] width 7 height 7
click at [35, 87] on span "Je" at bounding box center [39, 87] width 8 height 10
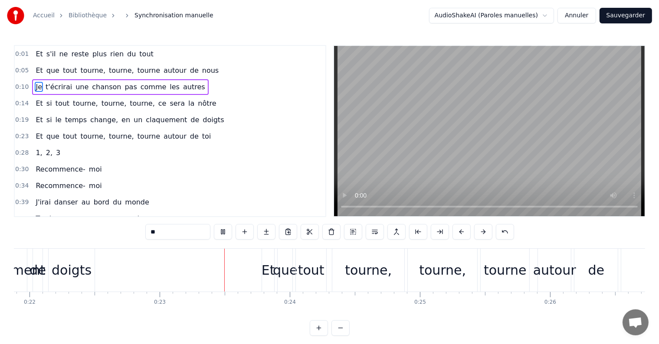
scroll to position [0, 2950]
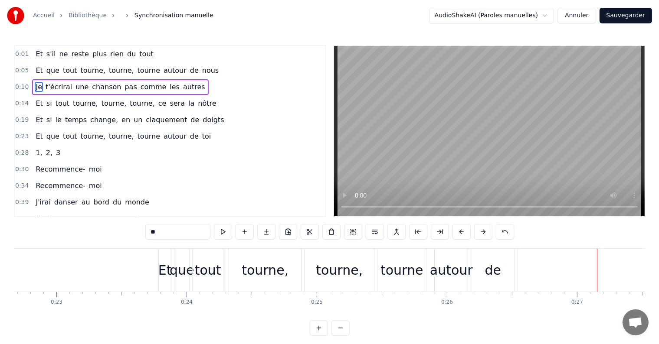
click at [331, 267] on div "tourne," at bounding box center [339, 271] width 47 height 20
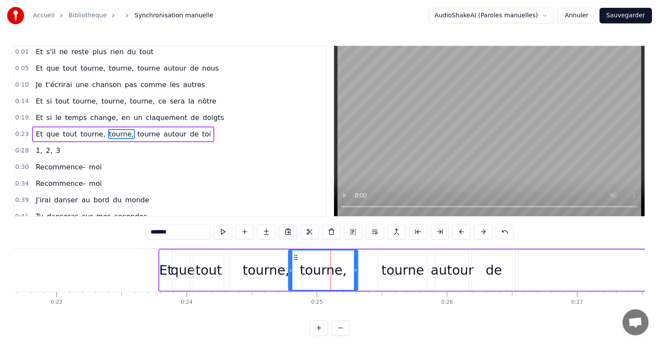
drag, startPoint x: 310, startPoint y: 255, endPoint x: 293, endPoint y: 254, distance: 16.9
click at [293, 254] on icon at bounding box center [295, 257] width 7 height 7
click at [399, 265] on div "tourne" at bounding box center [402, 271] width 43 height 20
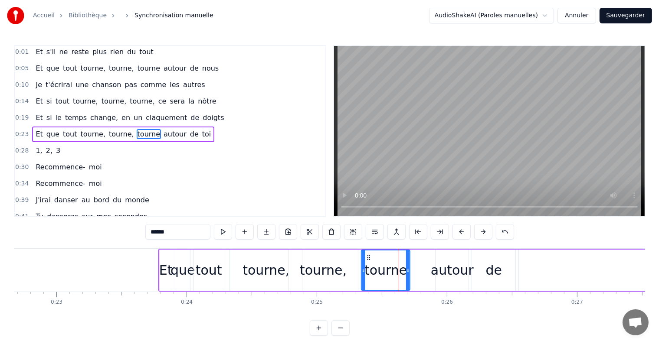
drag, startPoint x: 382, startPoint y: 256, endPoint x: 365, endPoint y: 255, distance: 17.0
click at [365, 255] on icon at bounding box center [368, 257] width 7 height 7
click at [35, 85] on span "Je" at bounding box center [39, 85] width 8 height 10
type input "**"
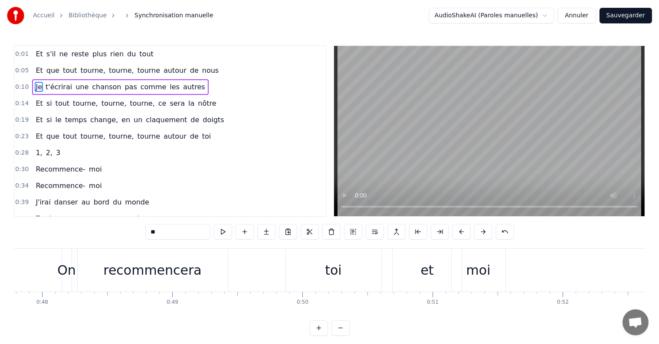
scroll to position [0, 6218]
click at [614, 13] on button "Sauvegarder" at bounding box center [625, 16] width 52 height 16
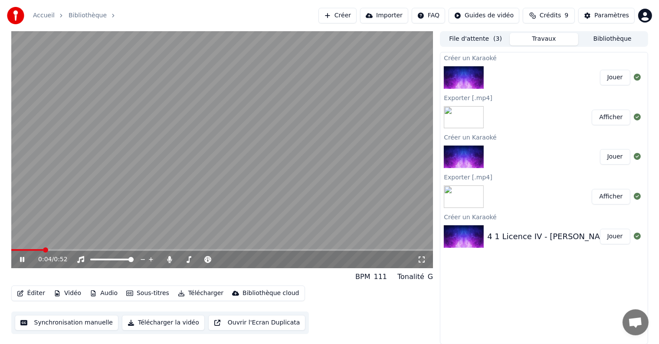
click at [43, 251] on span at bounding box center [45, 250] width 5 height 5
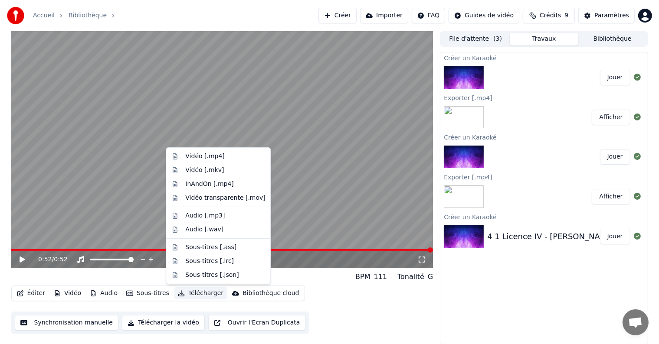
click at [193, 293] on button "Télécharger" at bounding box center [200, 294] width 52 height 12
click at [221, 162] on div "Vidéo [.mp4]" at bounding box center [218, 157] width 101 height 14
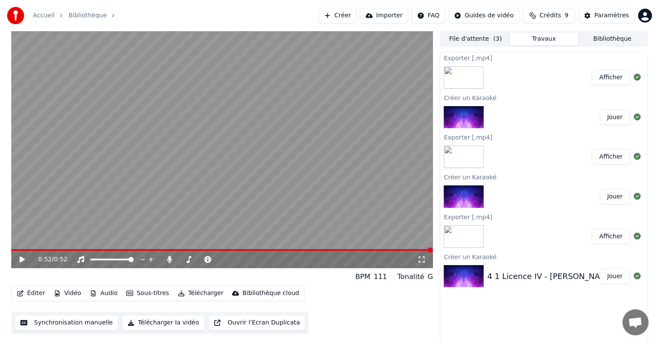
click at [618, 75] on button "Afficher" at bounding box center [611, 78] width 38 height 16
